Goal: Information Seeking & Learning: Learn about a topic

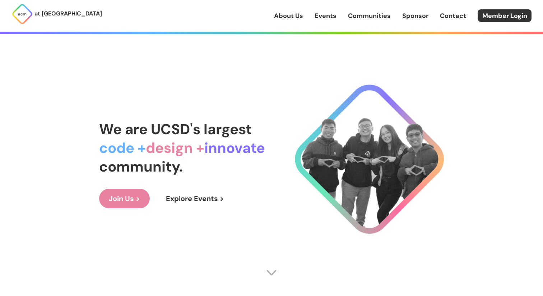
click at [325, 17] on link "Events" at bounding box center [326, 15] width 22 height 9
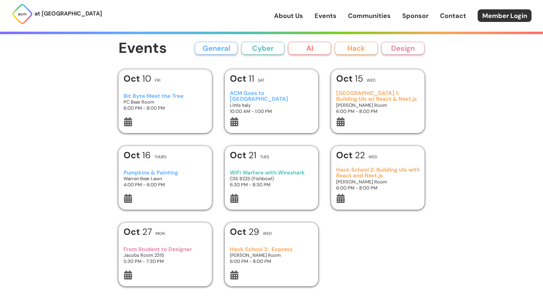
click at [477, 143] on div "at [GEOGRAPHIC_DATA] About Us Events Communities Sponsor Contact Member Login A…" at bounding box center [271, 264] width 543 height 528
click at [206, 46] on button "General" at bounding box center [216, 48] width 43 height 13
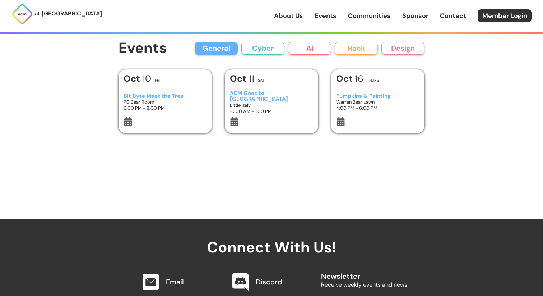
click at [239, 50] on div "General Cyber AI Hack Design" at bounding box center [310, 48] width 230 height 13
click at [291, 49] on button "AI" at bounding box center [309, 48] width 43 height 13
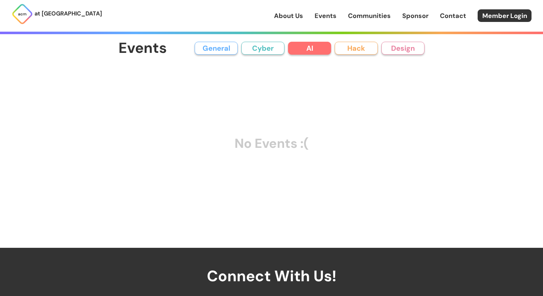
click at [291, 49] on button "AI" at bounding box center [309, 48] width 43 height 13
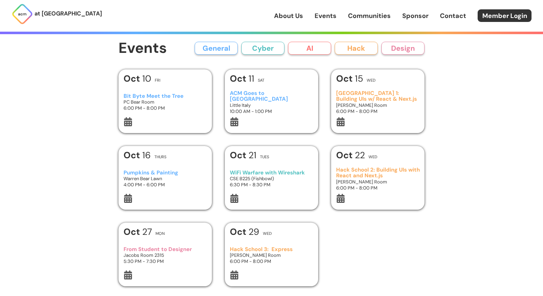
click at [268, 79] on div "[DATE] Sat" at bounding box center [272, 80] width 84 height 13
click at [360, 77] on h1 "[DATE]" at bounding box center [349, 78] width 27 height 9
click at [146, 158] on h1 "[DATE]" at bounding box center [137, 155] width 27 height 9
click at [275, 154] on div "[DATE] Tues" at bounding box center [272, 157] width 84 height 13
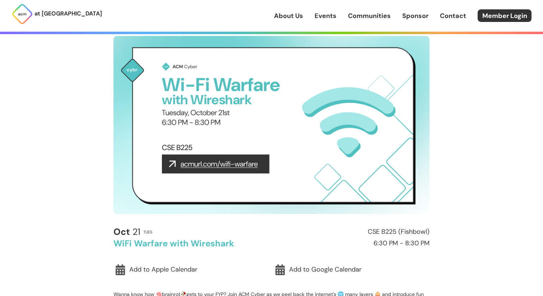
scroll to position [39, 0]
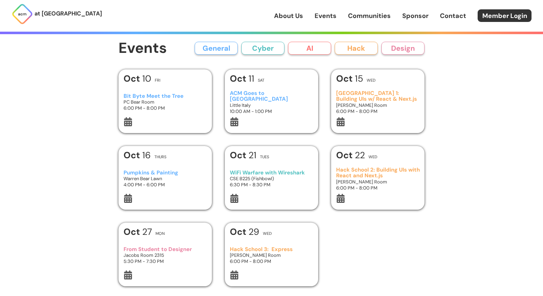
click at [363, 152] on h1 "[DATE]" at bounding box center [350, 155] width 29 height 9
click at [151, 233] on h1 "[DATE]" at bounding box center [138, 231] width 28 height 9
click at [276, 234] on div "[DATE] Wed" at bounding box center [272, 233] width 84 height 13
